Goal: Information Seeking & Learning: Learn about a topic

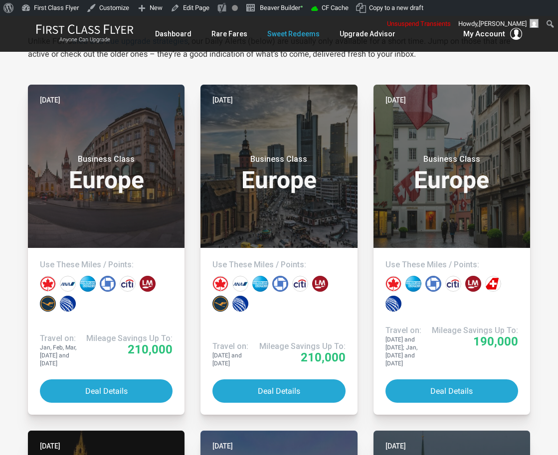
scroll to position [69, 0]
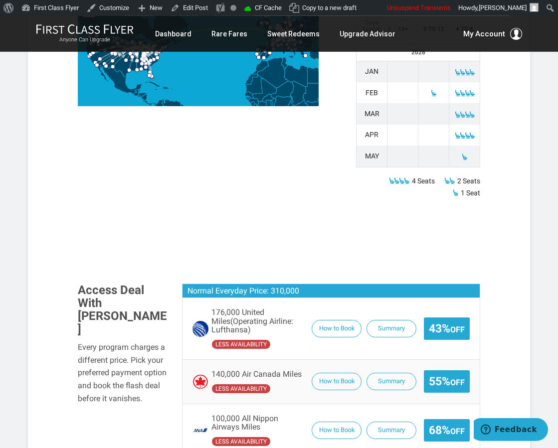
scroll to position [550, 0]
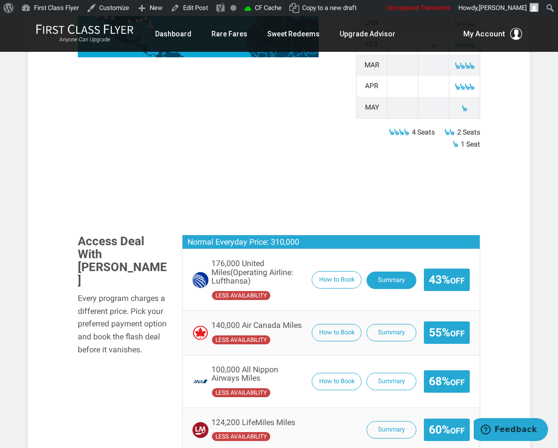
click at [379, 272] on button "Summary" at bounding box center [391, 280] width 50 height 17
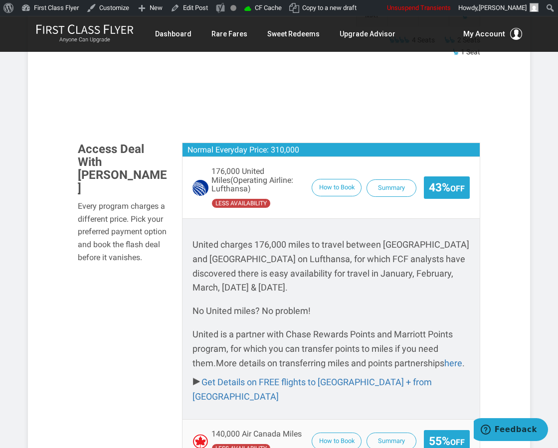
scroll to position [622, 0]
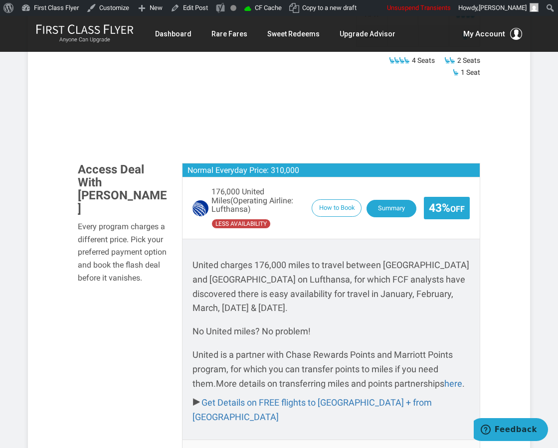
click at [388, 200] on button "Summary" at bounding box center [391, 208] width 50 height 17
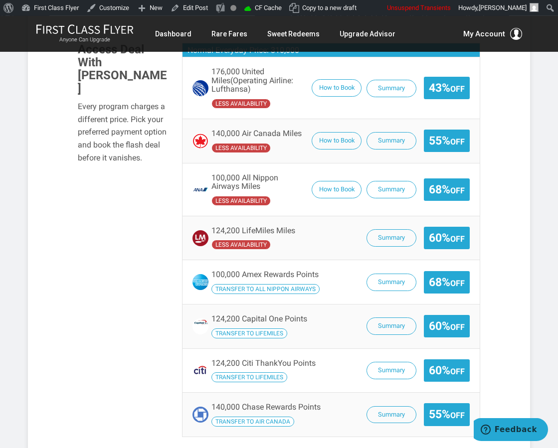
scroll to position [726, 0]
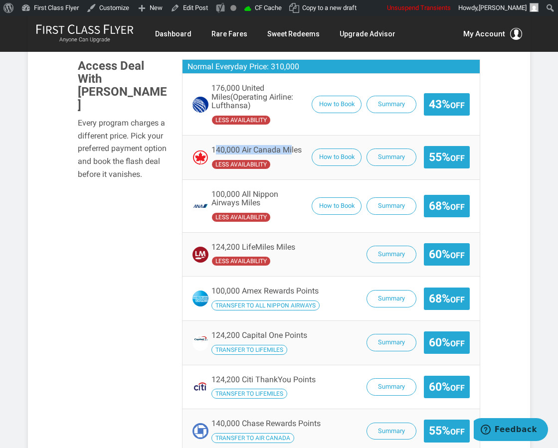
drag, startPoint x: 215, startPoint y: 120, endPoint x: 292, endPoint y: 124, distance: 77.4
click at [292, 145] on span "140,000 Air Canada Miles" at bounding box center [256, 149] width 90 height 9
drag, startPoint x: 333, startPoint y: 126, endPoint x: 343, endPoint y: 107, distance: 21.4
click at [343, 107] on ul "176,000 United Miles (Operating Airline: Lufthansa) less availability How to Bo…" at bounding box center [330, 263] width 297 height 379
click at [397, 149] on button "Summary" at bounding box center [391, 157] width 50 height 17
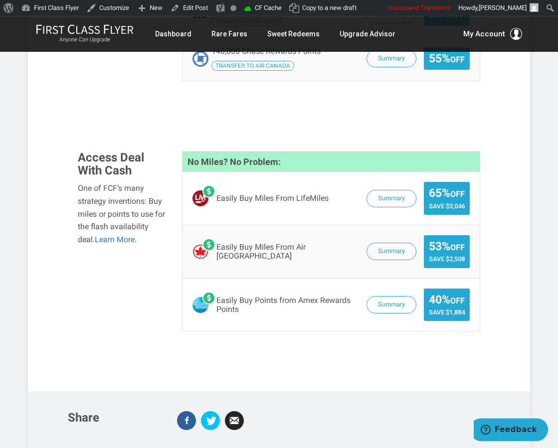
scroll to position [1323, 0]
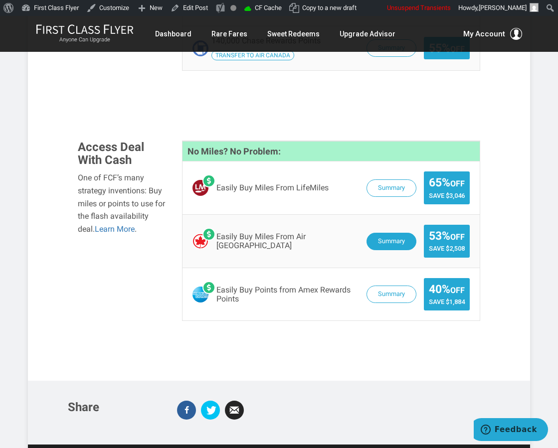
click at [389, 233] on button "Summary" at bounding box center [391, 241] width 50 height 17
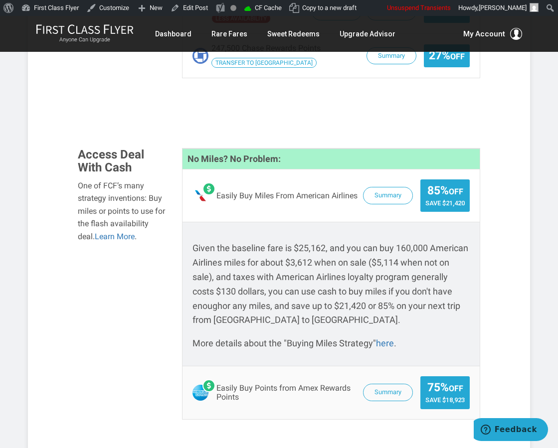
scroll to position [1056, 0]
drag, startPoint x: 405, startPoint y: 315, endPoint x: 193, endPoint y: 224, distance: 230.8
click at [193, 241] on div "Given the baseline fare is $25,162, and you can buy 160,000 American Airlines m…" at bounding box center [330, 296] width 277 height 110
copy div "Given the baseline fare is $25,162, and you can buy 160,000 American Airlines m…"
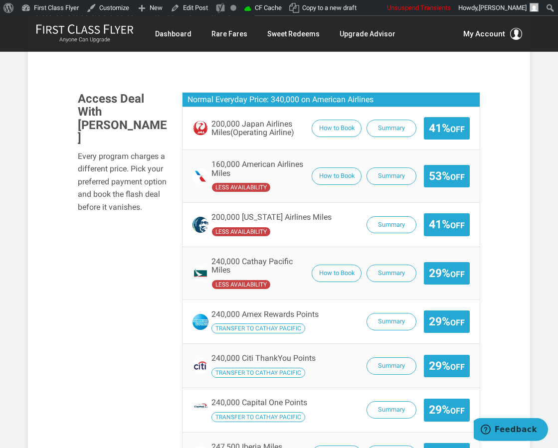
scroll to position [609, 0]
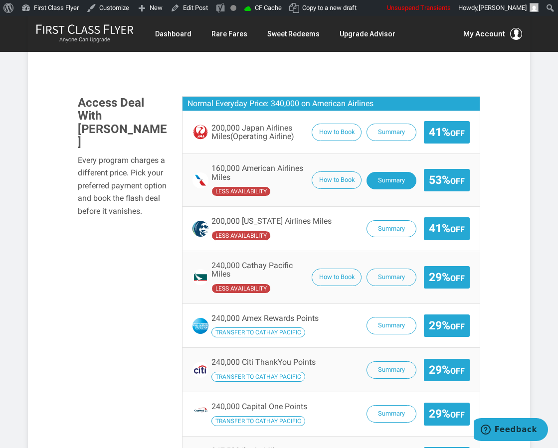
click at [390, 172] on button "Summary" at bounding box center [391, 180] width 50 height 17
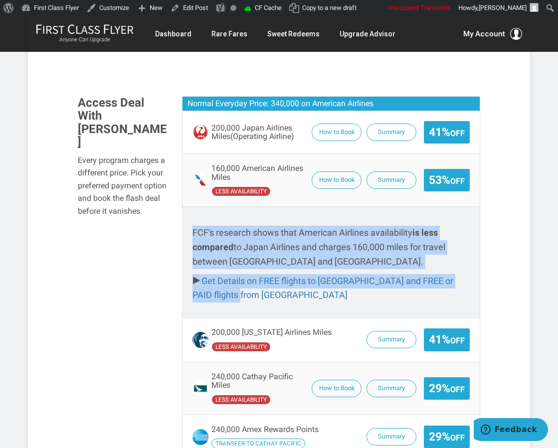
drag, startPoint x: 208, startPoint y: 243, endPoint x: 188, endPoint y: 210, distance: 38.5
click at [188, 210] on div "FCF's research shows that American Airlines availability is less compared to Ja…" at bounding box center [330, 261] width 297 height 111
copy div "FCF's research shows that American Airlines availability is less compared to Ja…"
